Goal: Navigation & Orientation: Understand site structure

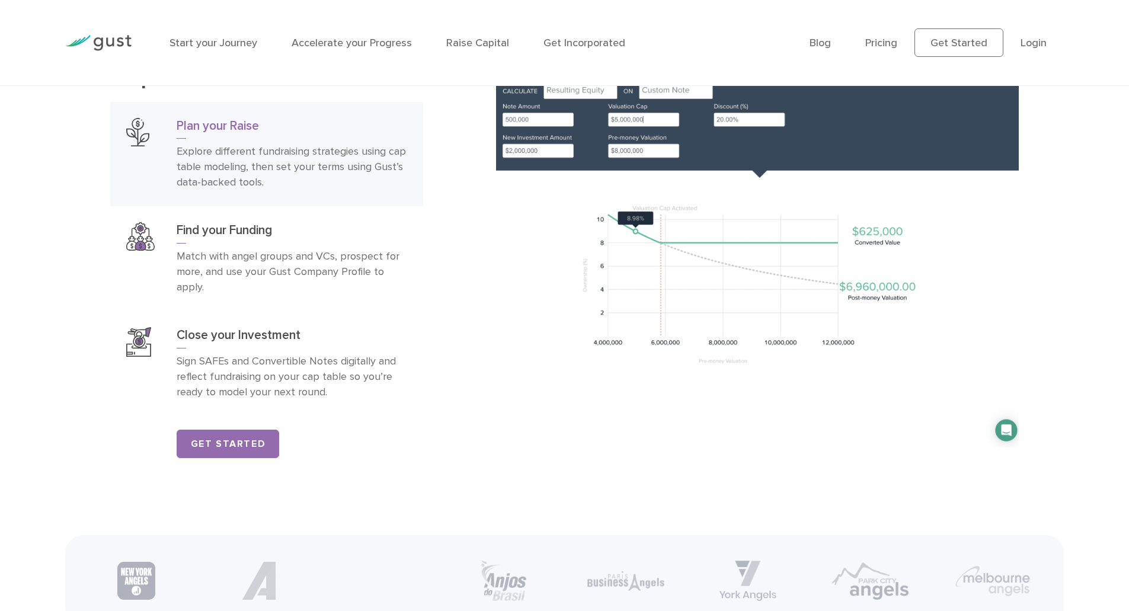
scroll to position [2131, 0]
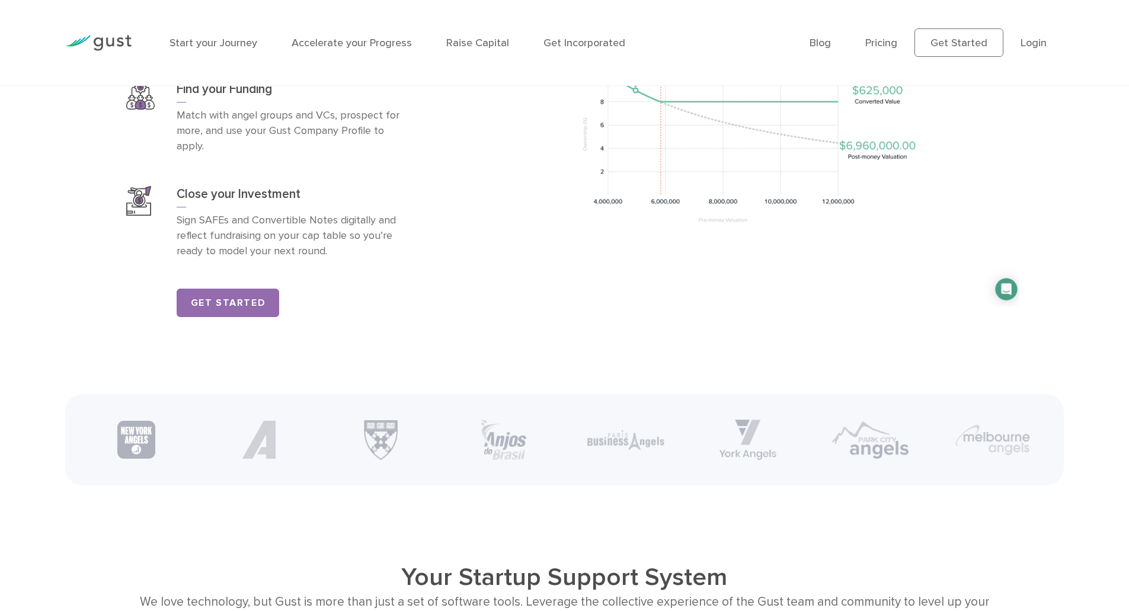
click at [553, 52] on div "Start your Journey Accelerate your Progress Raise Capital Get Incorporated" at bounding box center [481, 43] width 640 height 52
click at [560, 41] on link "Get Incorporated" at bounding box center [584, 43] width 82 height 12
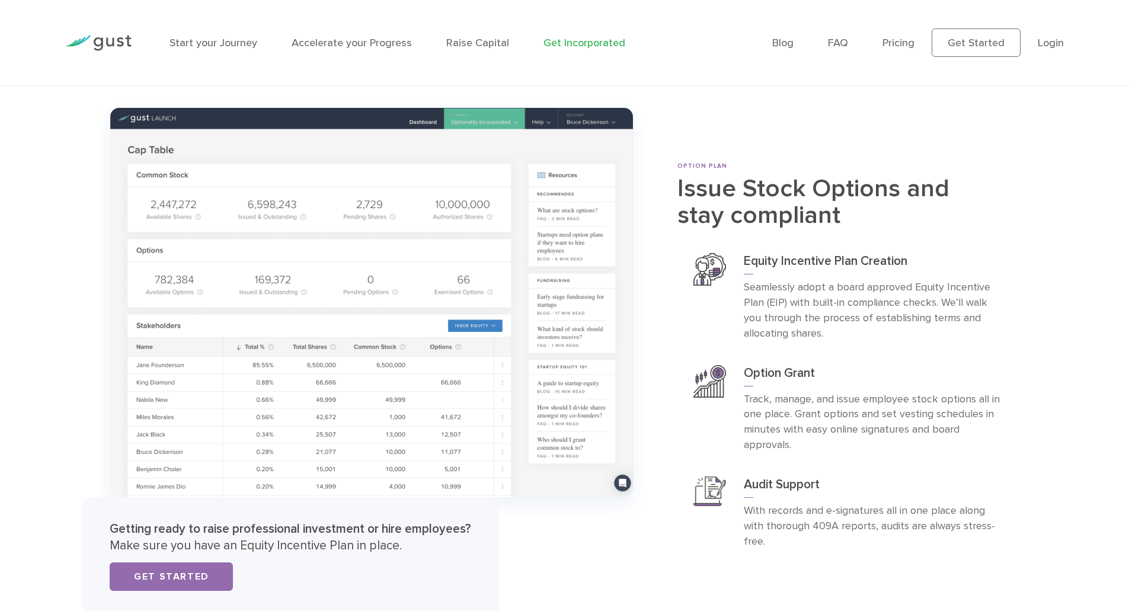
scroll to position [4547, 0]
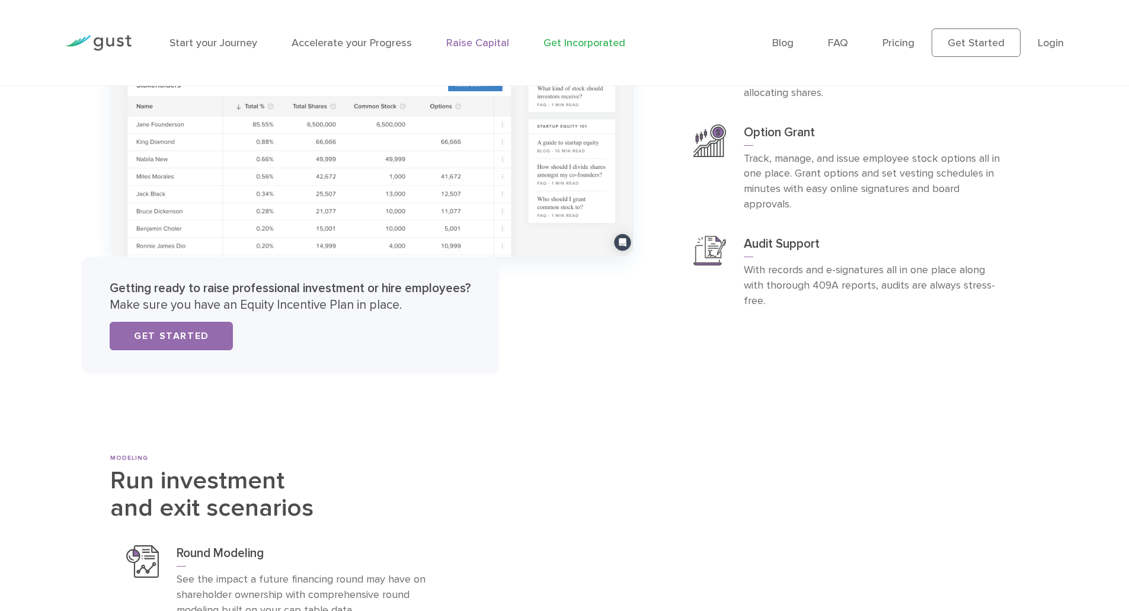
click at [485, 46] on link "Raise Capital" at bounding box center [477, 43] width 63 height 12
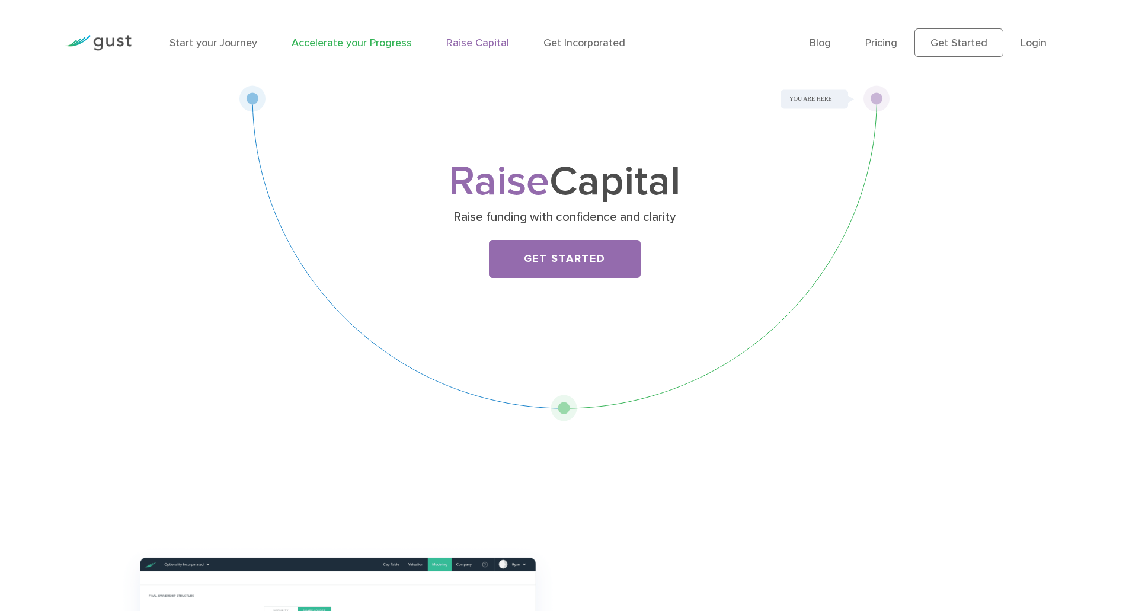
click at [344, 38] on link "Accelerate your Progress" at bounding box center [351, 43] width 120 height 12
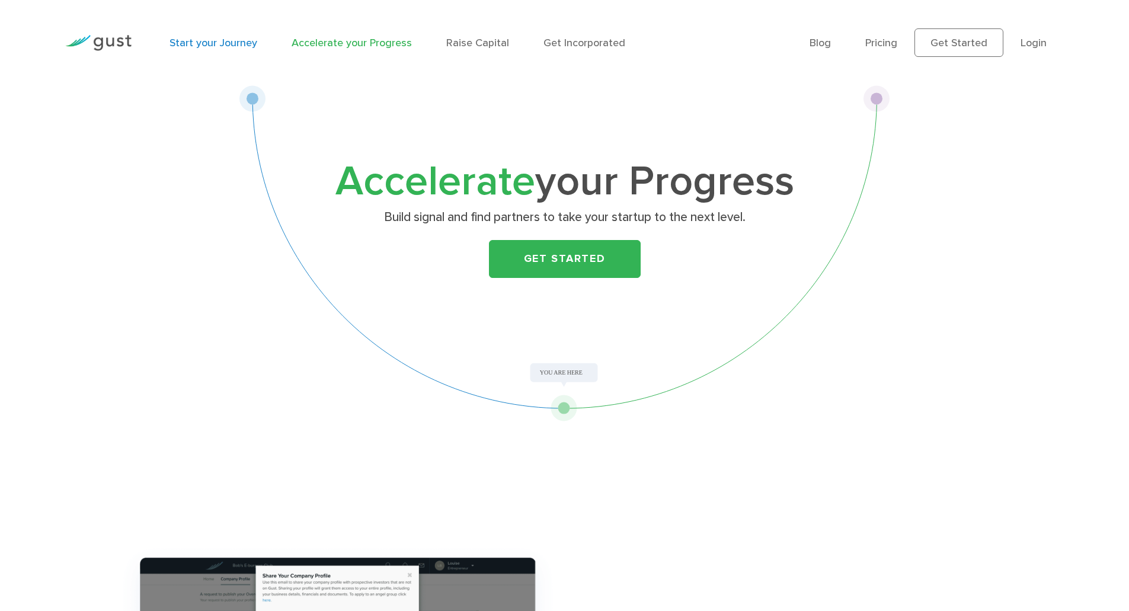
click at [207, 49] on link "Start your Journey" at bounding box center [213, 43] width 88 height 12
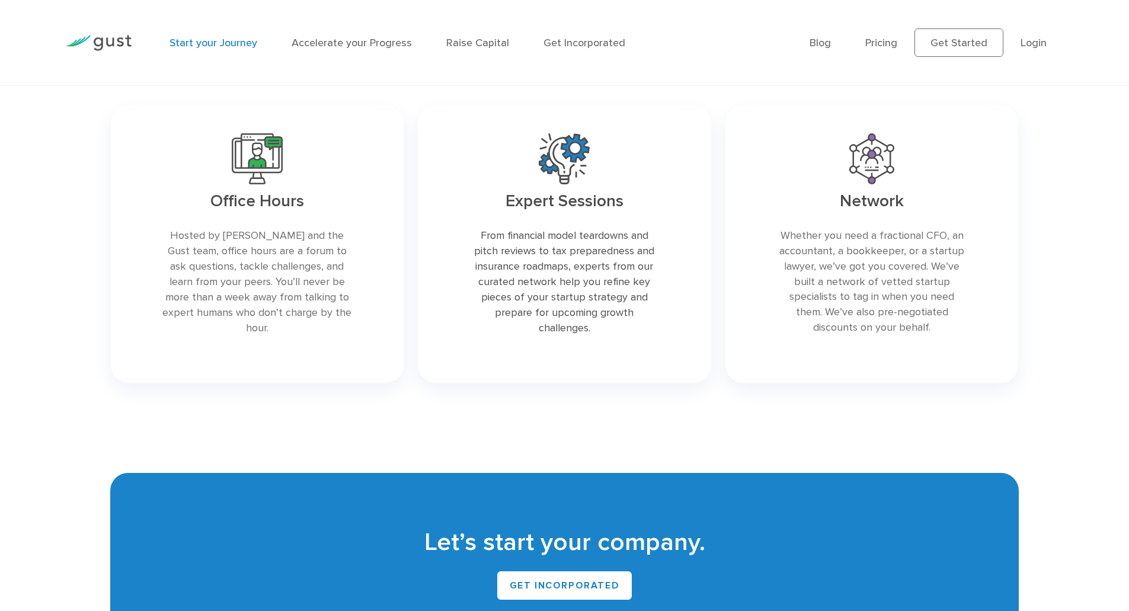
scroll to position [2260, 0]
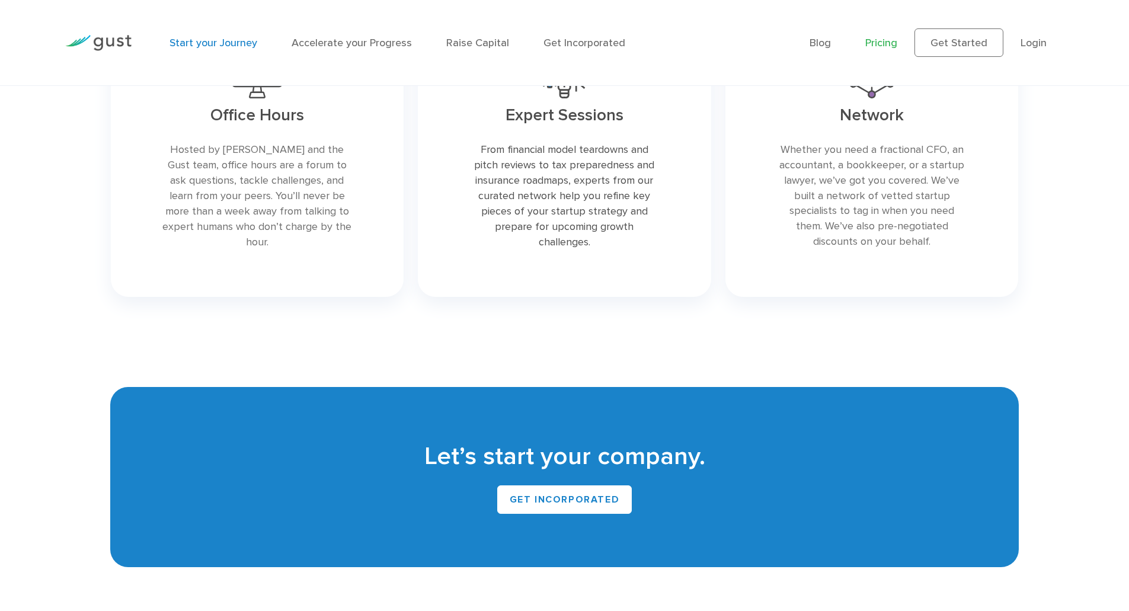
click at [884, 39] on link "Pricing" at bounding box center [881, 43] width 32 height 12
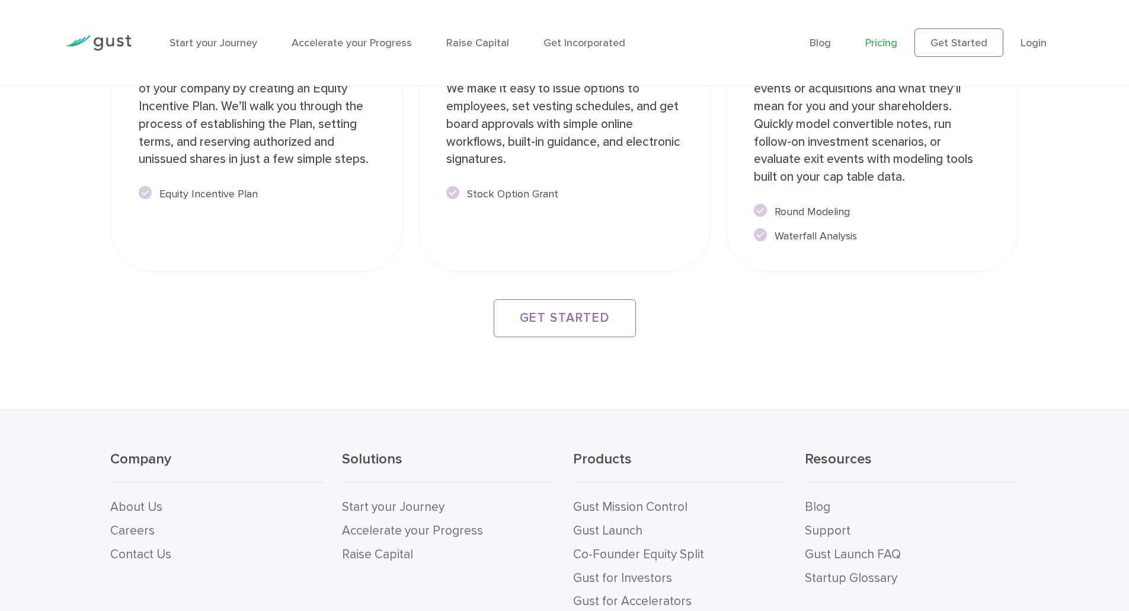
scroll to position [2260, 0]
